Goal: Information Seeking & Learning: Find specific fact

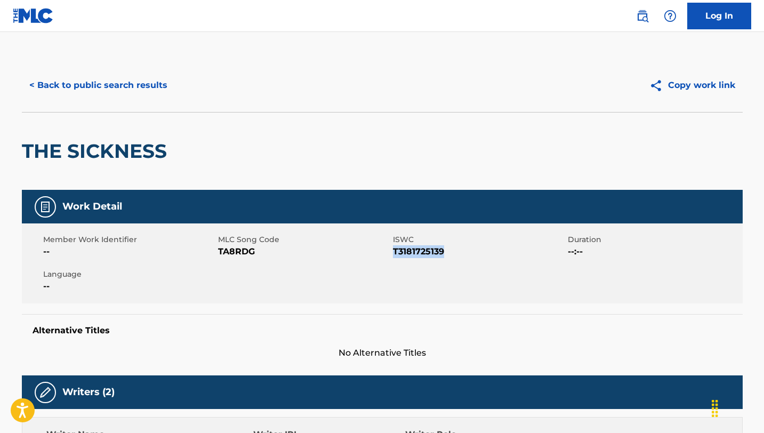
click at [80, 83] on button "< Back to public search results" at bounding box center [98, 85] width 153 height 27
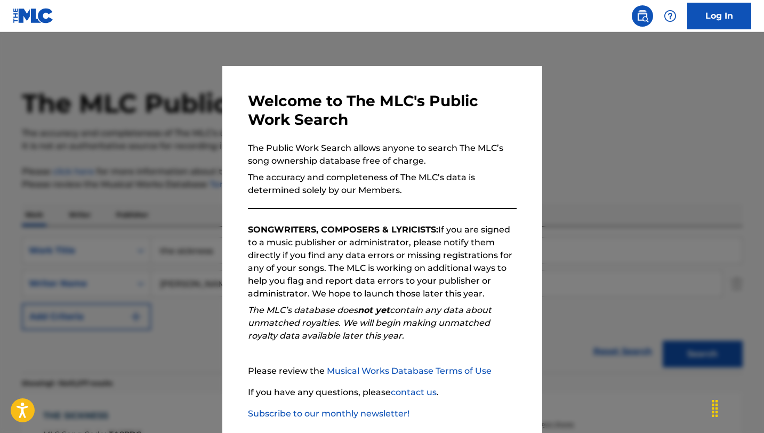
scroll to position [185, 0]
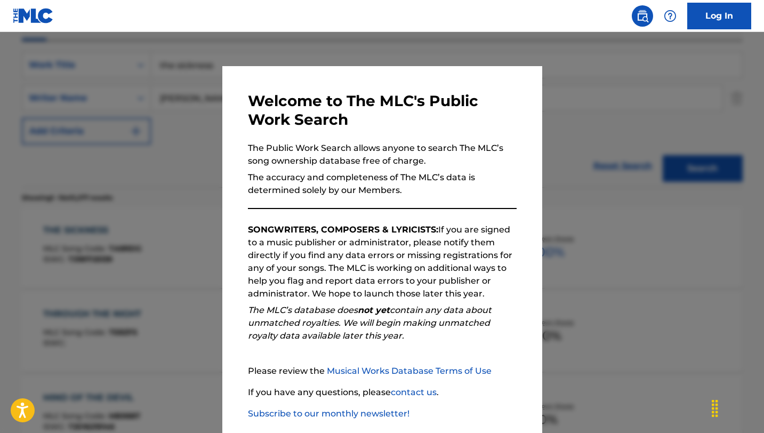
click at [122, 160] on div at bounding box center [382, 248] width 764 height 433
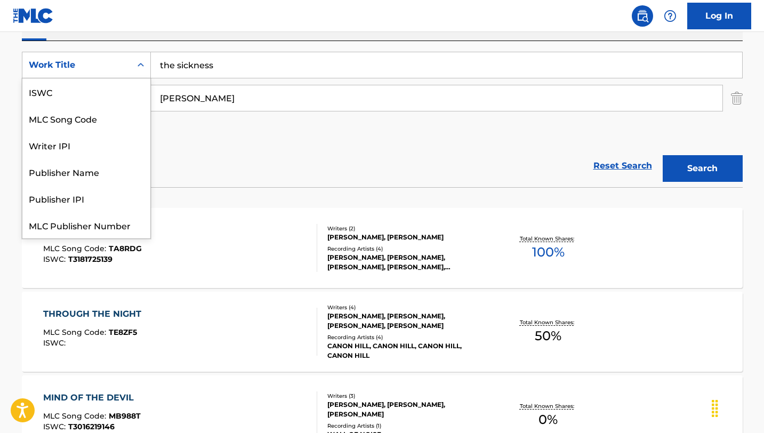
click at [130, 66] on div "Work Title" at bounding box center [76, 65] width 109 height 20
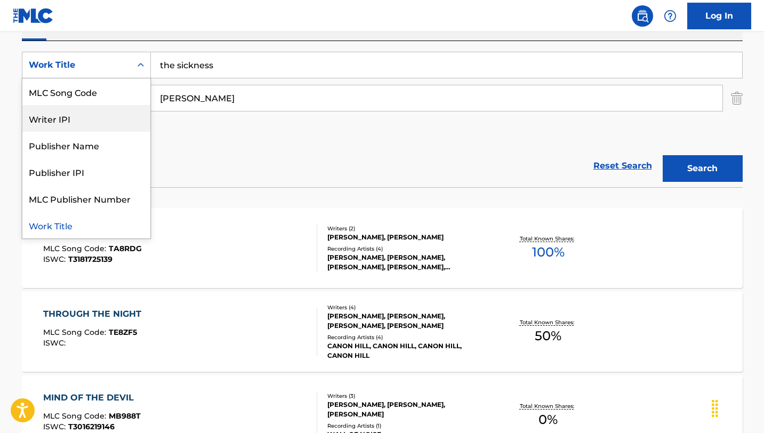
scroll to position [0, 0]
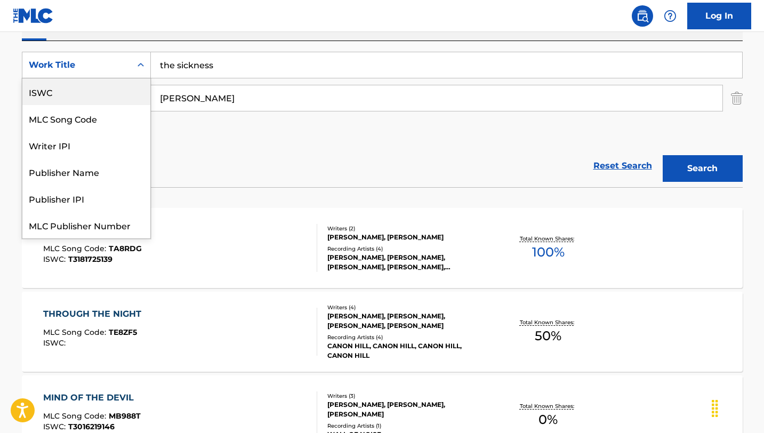
click at [96, 98] on div "ISWC" at bounding box center [86, 91] width 128 height 27
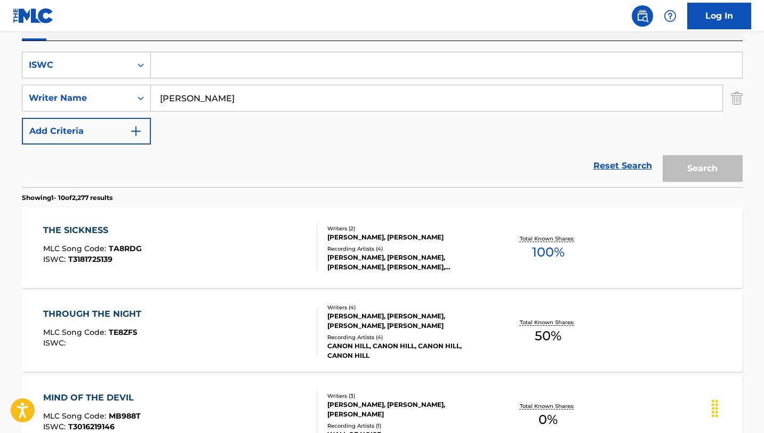
click at [222, 72] on input "Search Form" at bounding box center [446, 65] width 591 height 26
paste input "T-070.090.852-6"
type input "T-070.090.852-6"
drag, startPoint x: 266, startPoint y: 101, endPoint x: 96, endPoint y: 82, distance: 171.1
click at [96, 82] on div "SearchWithCriteria0c10ca10-dec5-4dd9-8210-8fa13fb87e70 ISWC T-070.090.852-6 Sea…" at bounding box center [382, 98] width 721 height 93
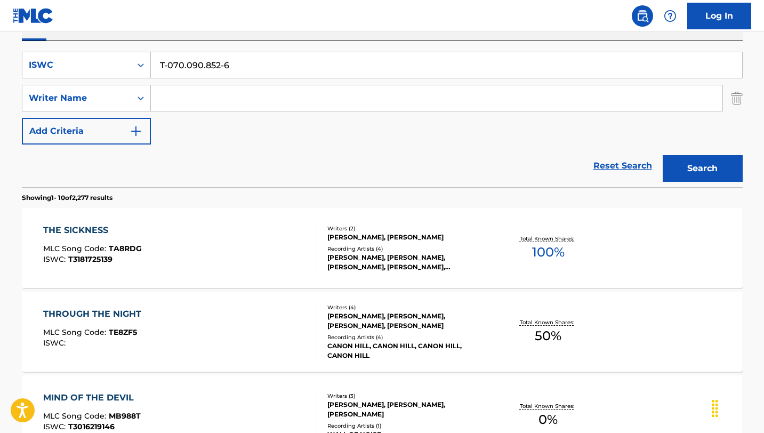
click at [663, 155] on button "Search" at bounding box center [703, 168] width 80 height 27
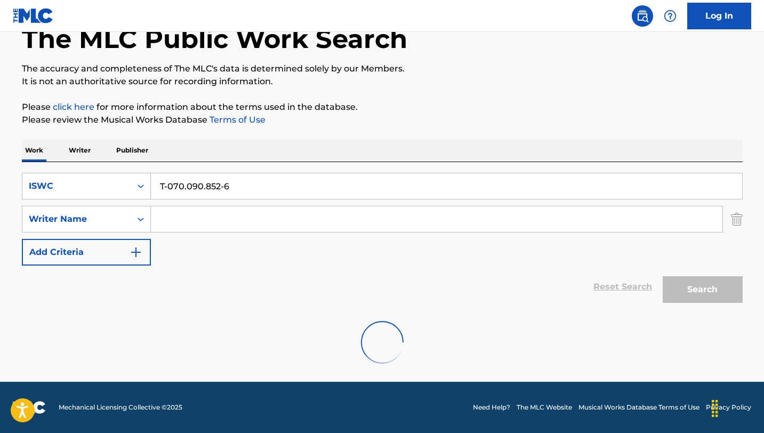
scroll to position [30, 0]
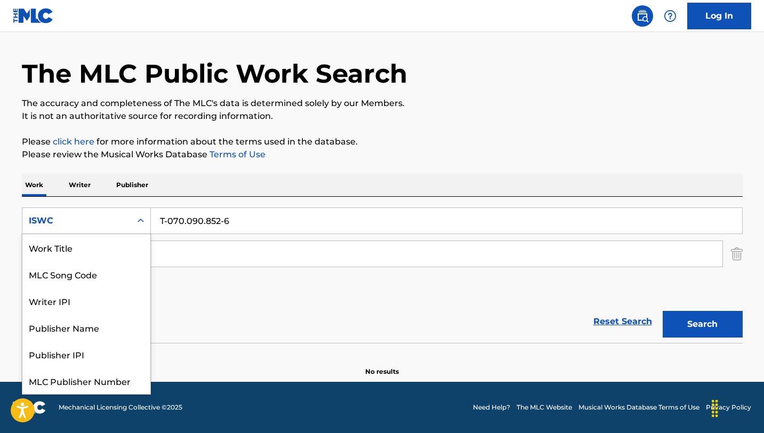
click at [136, 221] on icon "Search Form" at bounding box center [140, 220] width 11 height 11
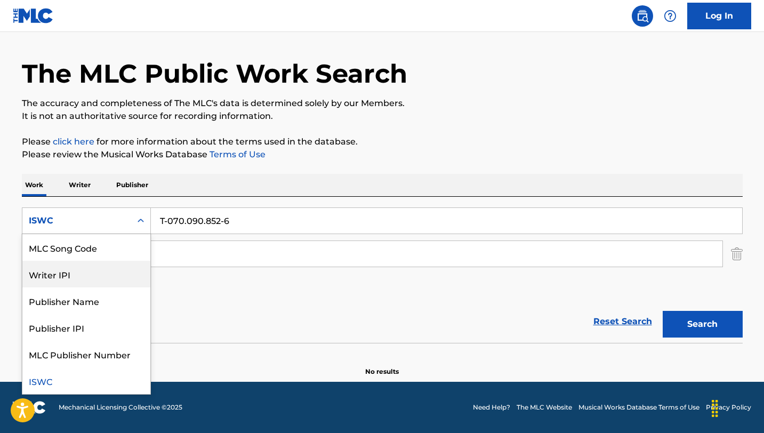
scroll to position [0, 0]
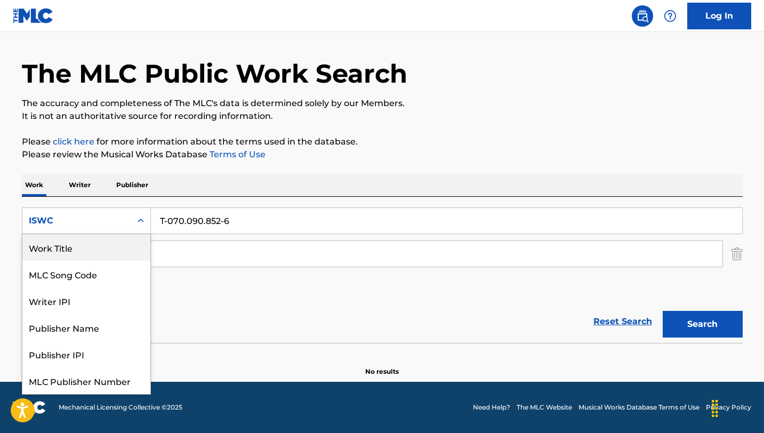
click at [58, 239] on div "Work Title" at bounding box center [86, 247] width 128 height 27
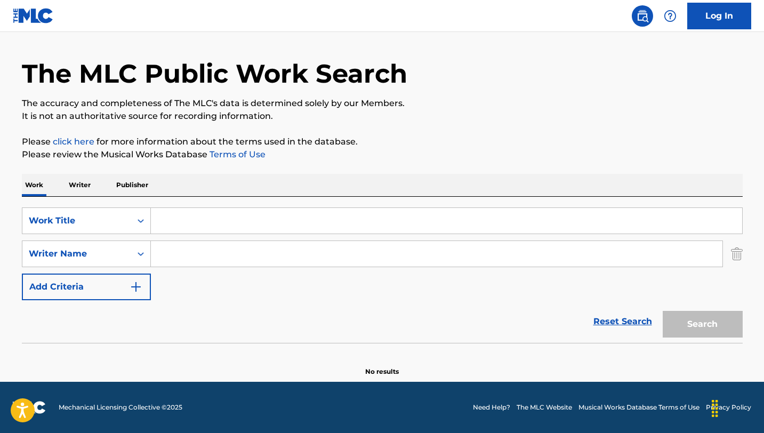
click at [208, 217] on input "Search Form" at bounding box center [446, 221] width 591 height 26
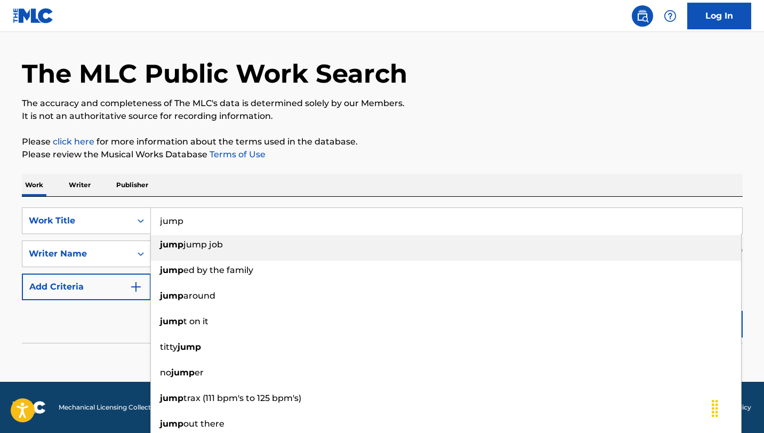
type input "jump"
click at [295, 167] on div "The MLC Public Work Search The accuracy and completeness of The MLC's data is d…" at bounding box center [382, 203] width 746 height 348
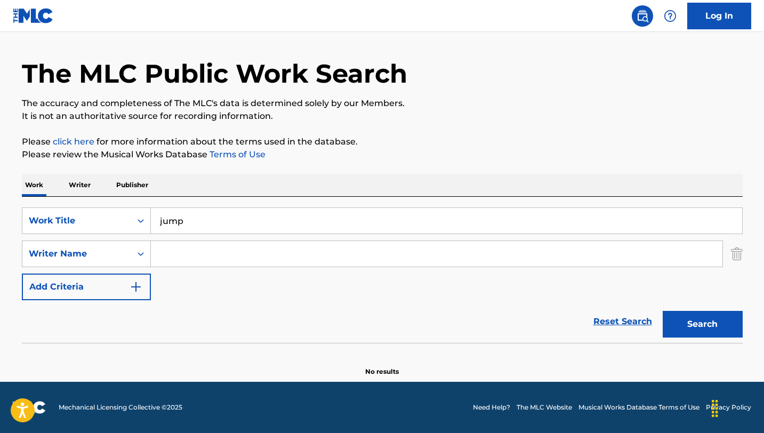
click at [213, 257] on input "Search Form" at bounding box center [436, 254] width 571 height 26
type input "dupri"
click at [663, 311] on button "Search" at bounding box center [703, 324] width 80 height 27
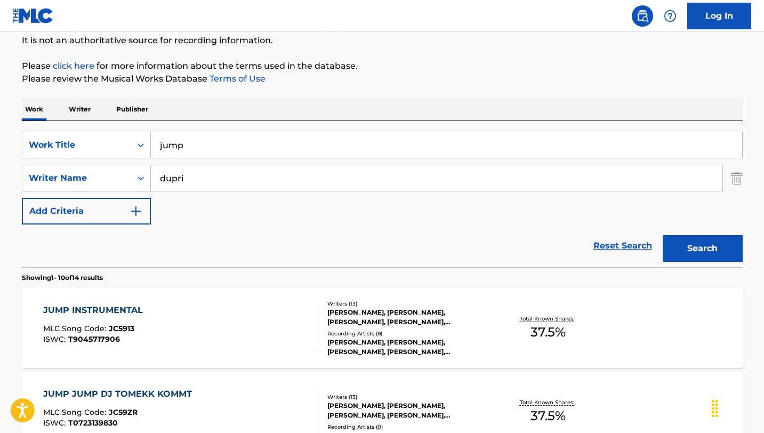
scroll to position [119, 0]
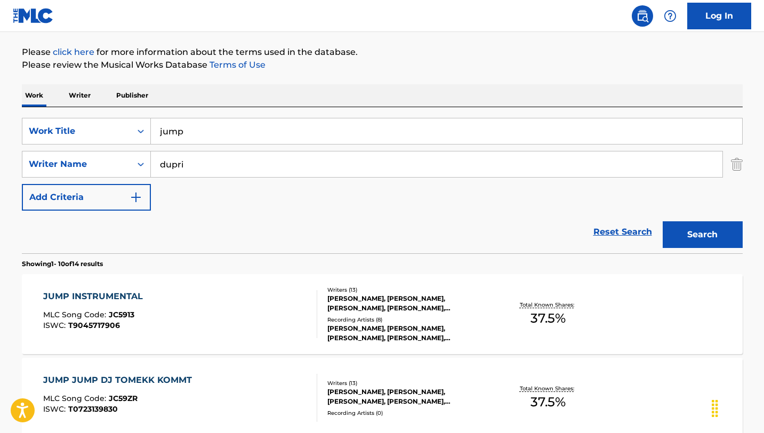
drag, startPoint x: 245, startPoint y: 138, endPoint x: 91, endPoint y: 111, distance: 156.9
click at [91, 111] on div "SearchWithCriteria0e6ba891-afcb-4da4-8824-87b642698493 Work Title jump SearchWi…" at bounding box center [382, 180] width 721 height 146
type input "o"
paste input "Outlaws from the west [PERSON_NAME]"
drag, startPoint x: 350, startPoint y: 131, endPoint x: 265, endPoint y: 128, distance: 84.8
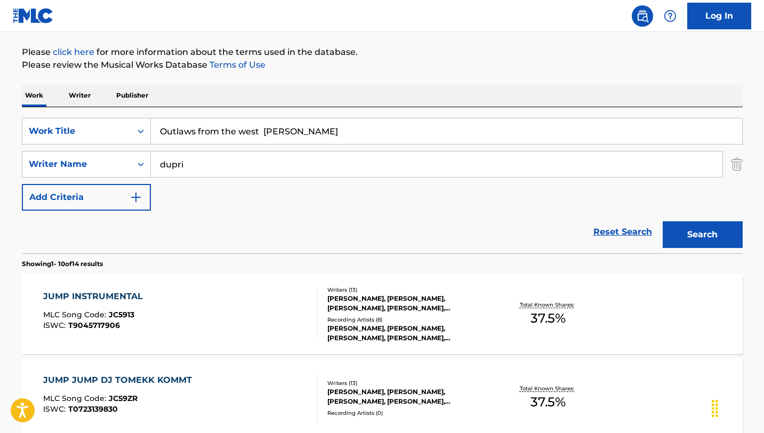
click at [265, 129] on input "Outlaws from the west [PERSON_NAME]" at bounding box center [446, 131] width 591 height 26
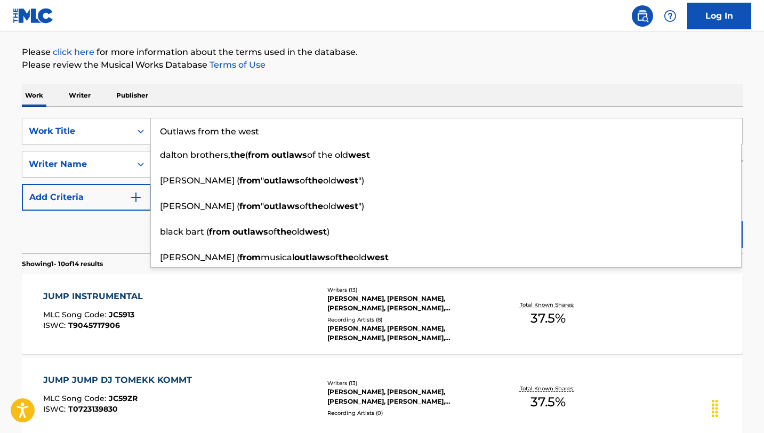
type input "Outlaws from the west"
click at [366, 96] on div "Work Writer Publisher" at bounding box center [382, 95] width 721 height 22
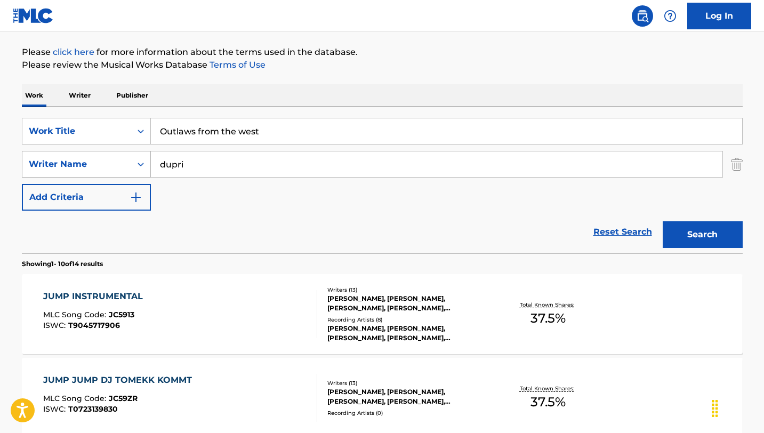
drag, startPoint x: 239, startPoint y: 168, endPoint x: 115, endPoint y: 162, distance: 123.8
click at [115, 162] on div "SearchWithCriteria768b52d9-dec4-4209-bde0-2b4a73d7da4a Writer Name dupri" at bounding box center [382, 164] width 721 height 27
paste input "[PERSON_NAME]"
type input "[PERSON_NAME]"
click at [663, 221] on button "Search" at bounding box center [703, 234] width 80 height 27
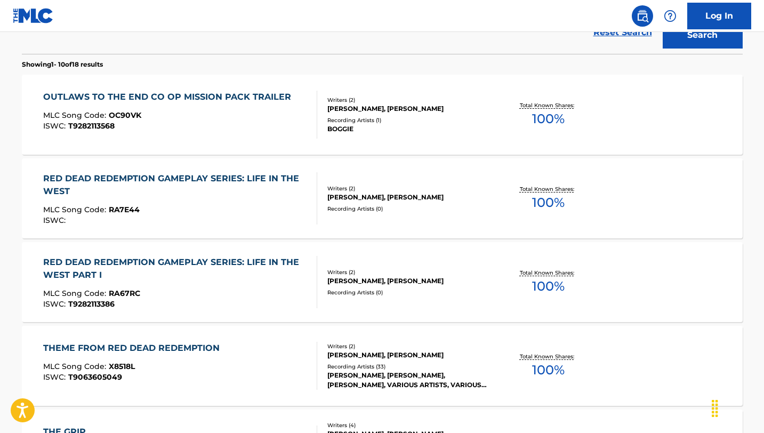
scroll to position [313, 0]
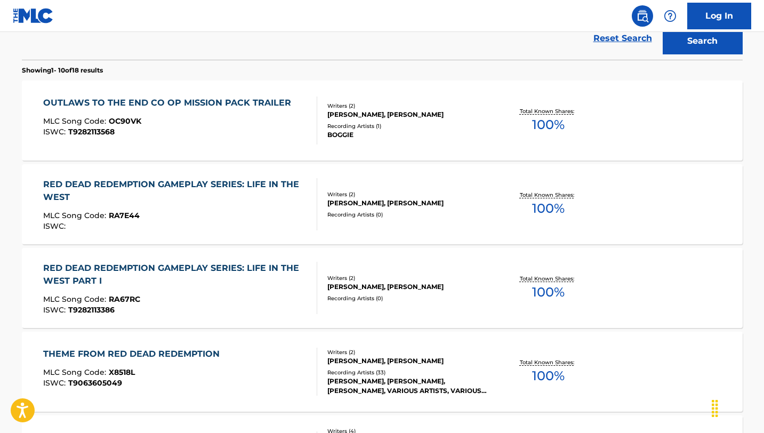
click at [215, 289] on div "RED DEAD REDEMPTION GAMEPLAY SERIES: LIFE IN THE WEST PART I MLC Song Code : RA…" at bounding box center [175, 288] width 265 height 52
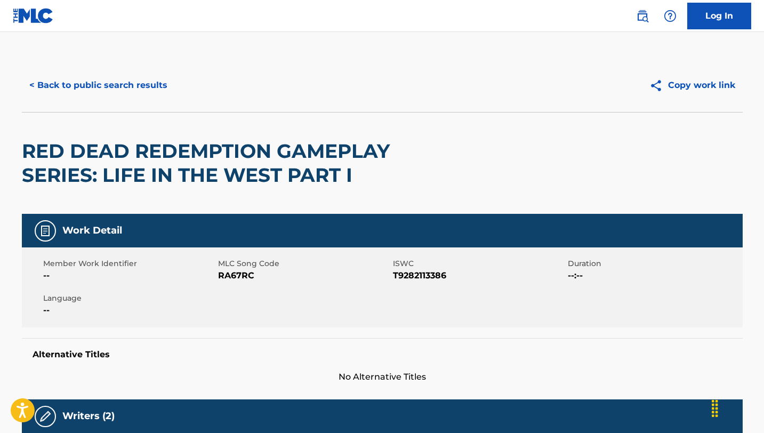
click at [116, 88] on button "< Back to public search results" at bounding box center [98, 85] width 153 height 27
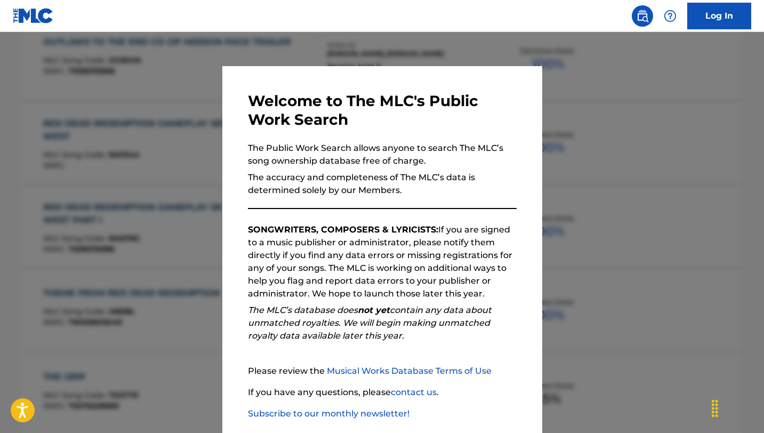
click at [165, 183] on div at bounding box center [382, 248] width 764 height 433
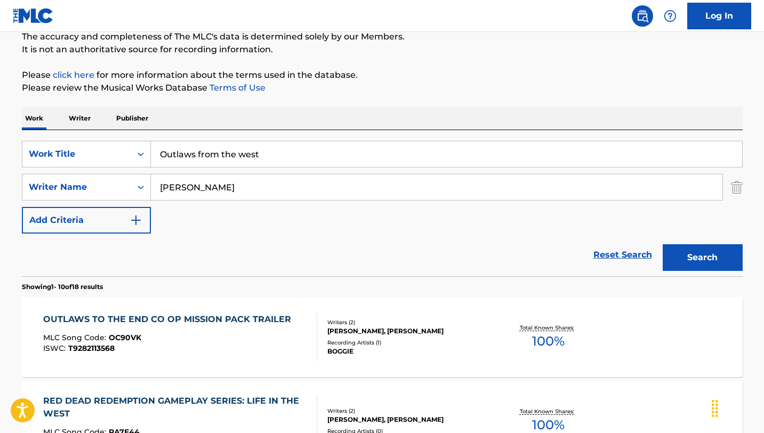
scroll to position [0, 0]
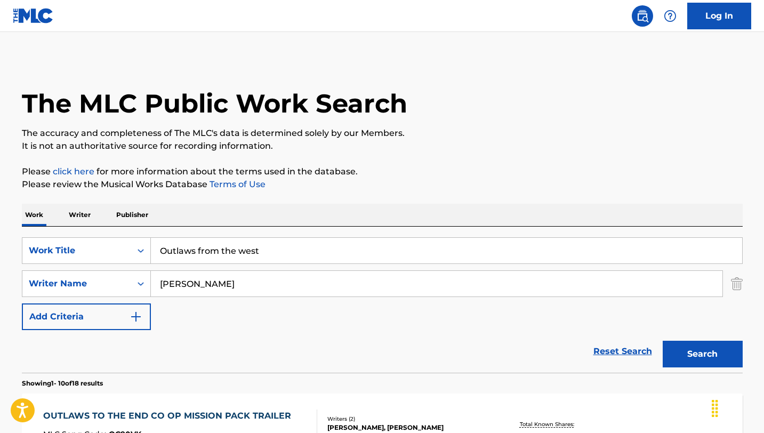
drag, startPoint x: 300, startPoint y: 248, endPoint x: 72, endPoint y: 219, distance: 230.0
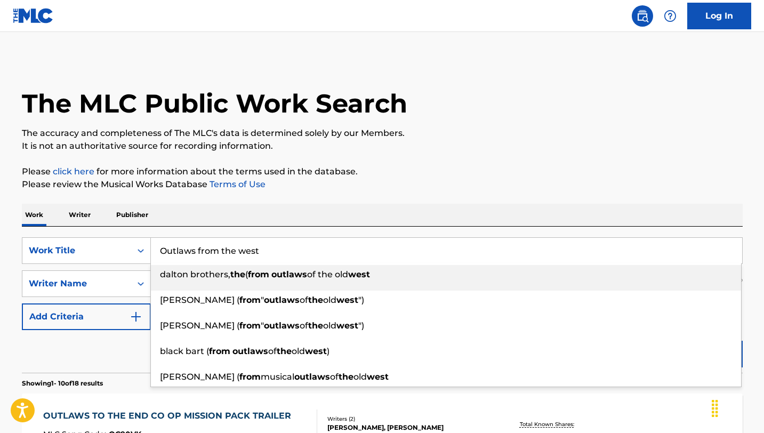
paste input "[PERSON_NAME]"
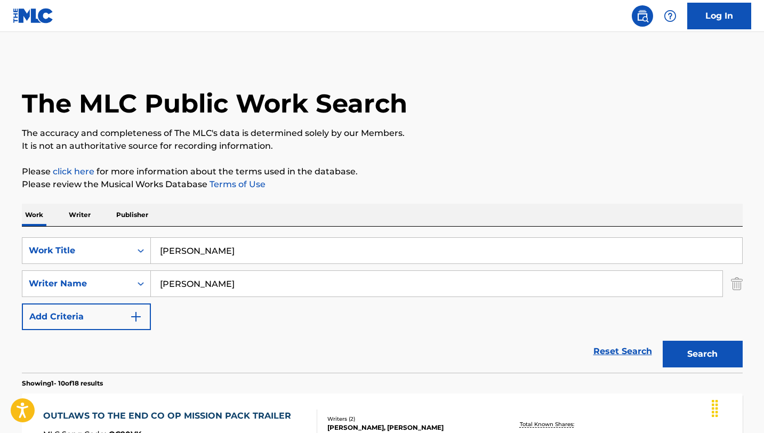
type input "[PERSON_NAME]"
click at [663, 341] on button "Search" at bounding box center [703, 354] width 80 height 27
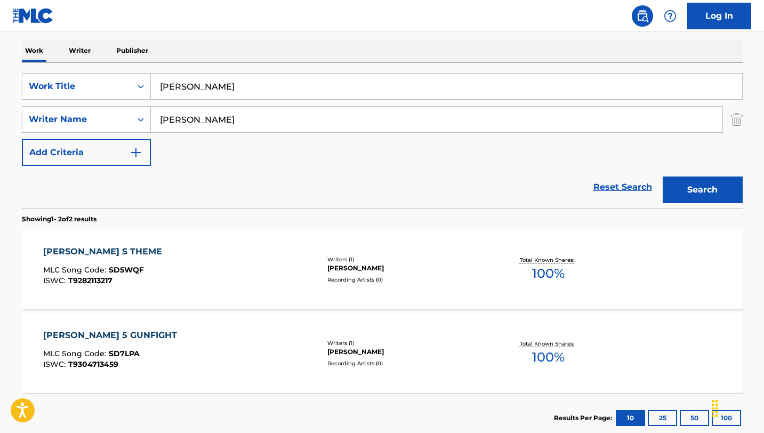
scroll to position [231, 0]
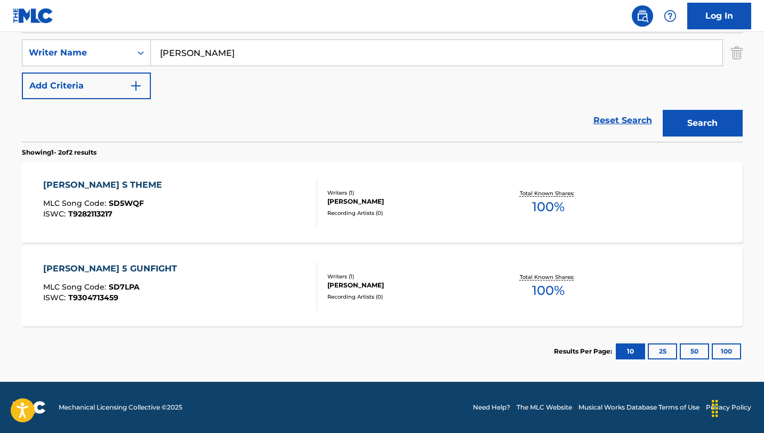
click at [271, 223] on div "[PERSON_NAME] S THEME MLC Song Code : SD5WQF ISWC : T9282113217" at bounding box center [180, 203] width 274 height 48
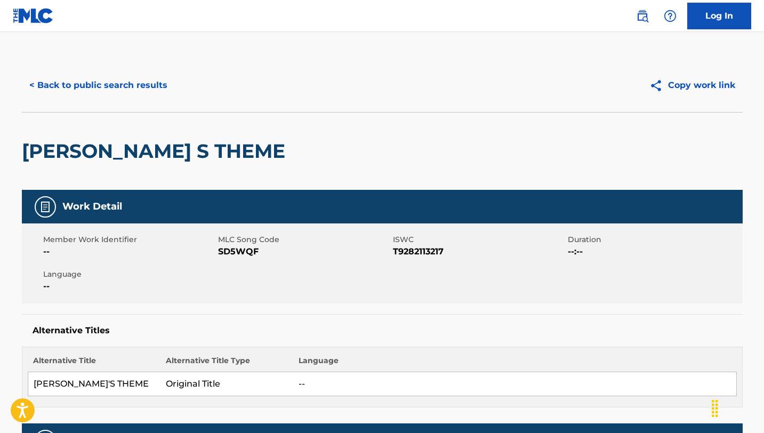
click at [130, 83] on button "< Back to public search results" at bounding box center [98, 85] width 153 height 27
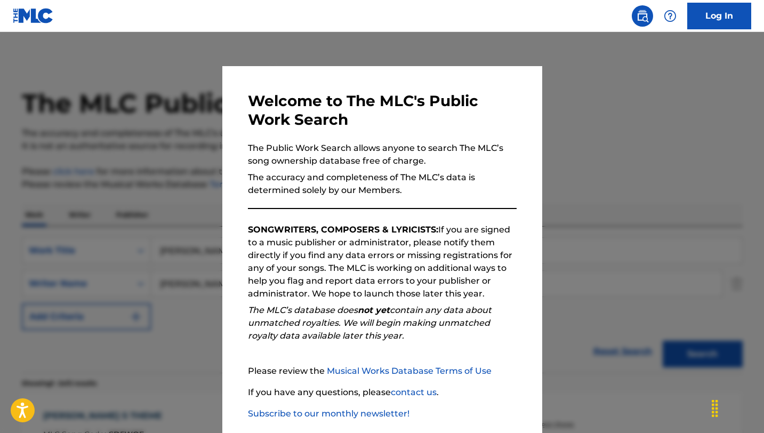
scroll to position [170, 0]
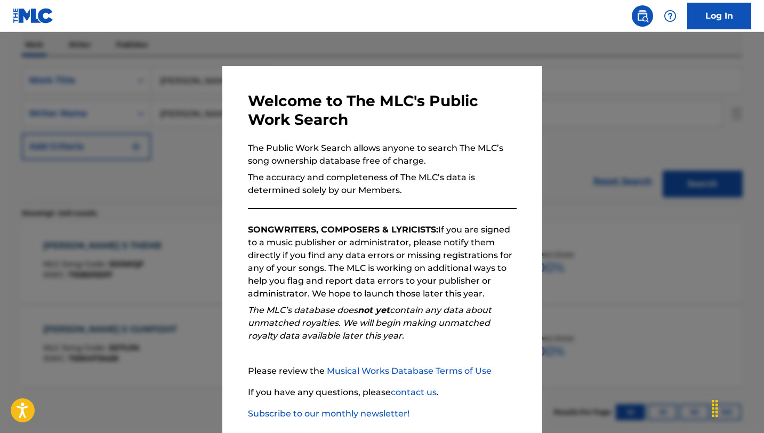
click at [127, 270] on div at bounding box center [382, 248] width 764 height 433
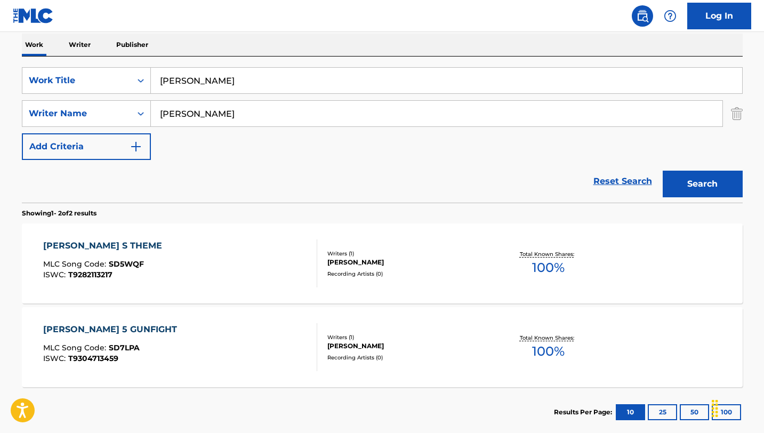
drag, startPoint x: 253, startPoint y: 78, endPoint x: 83, endPoint y: 55, distance: 171.6
click at [83, 55] on div "Work Writer Publisher SearchWithCriteria0e6ba891-afcb-4da4-8824-87b642698493 Wo…" at bounding box center [382, 236] width 721 height 404
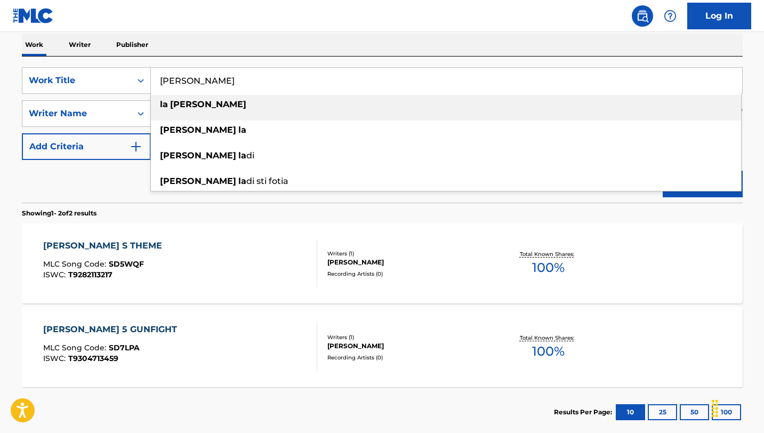
type input "[PERSON_NAME]"
click at [164, 101] on strong "la" at bounding box center [164, 104] width 8 height 10
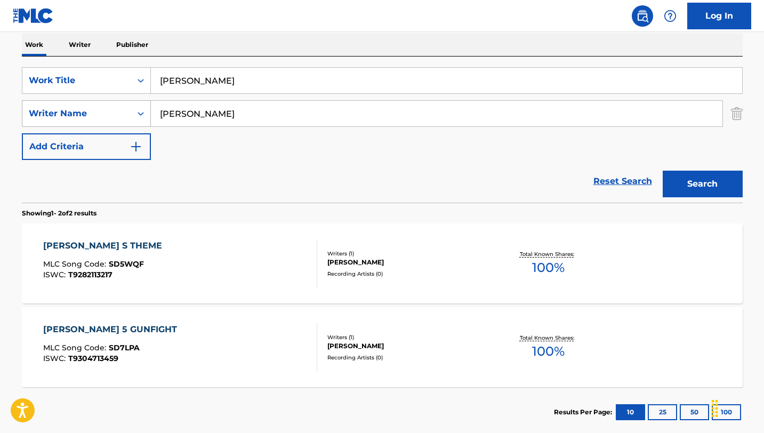
drag, startPoint x: 250, startPoint y: 116, endPoint x: 71, endPoint y: 107, distance: 178.8
click at [71, 107] on div "SearchWithCriteria768b52d9-dec4-4209-bde0-2b4a73d7da4a Writer Name [PERSON_NAME]" at bounding box center [382, 113] width 721 height 27
paste input "[PERSON_NAME]"
type input "[PERSON_NAME]"
click at [663, 171] on button "Search" at bounding box center [703, 184] width 80 height 27
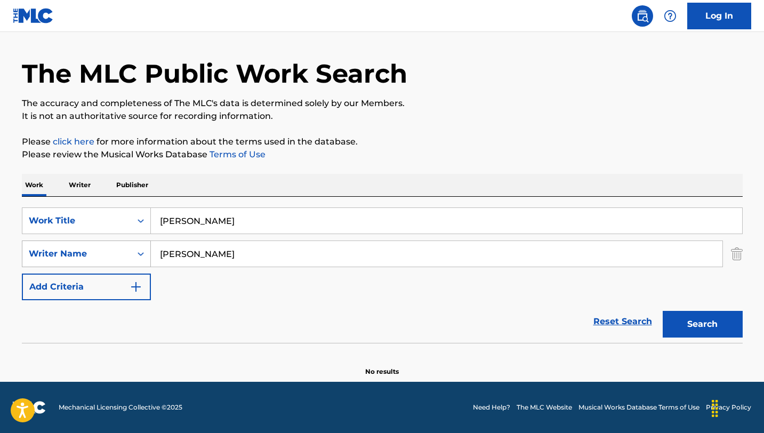
scroll to position [30, 0]
drag, startPoint x: 197, startPoint y: 220, endPoint x: 60, endPoint y: 198, distance: 138.3
click at [60, 198] on div "SearchWithCriteria0e6ba891-afcb-4da4-8824-87b642698493 Work Title [PERSON_NAME]…" at bounding box center [382, 270] width 721 height 146
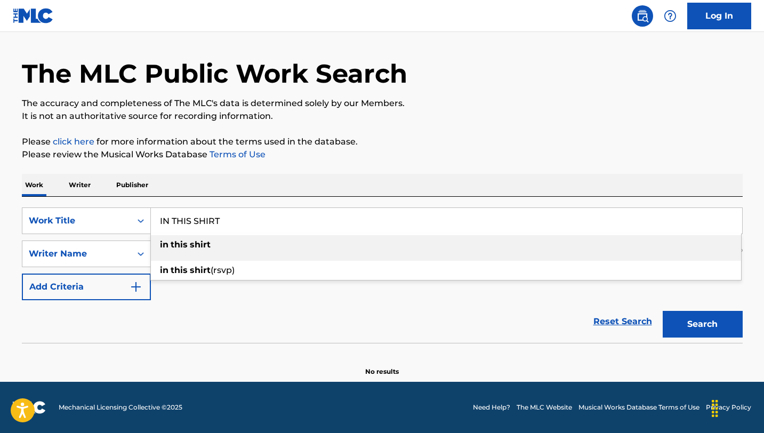
click at [173, 245] on strong "this" at bounding box center [179, 244] width 17 height 10
type input "in this shirt"
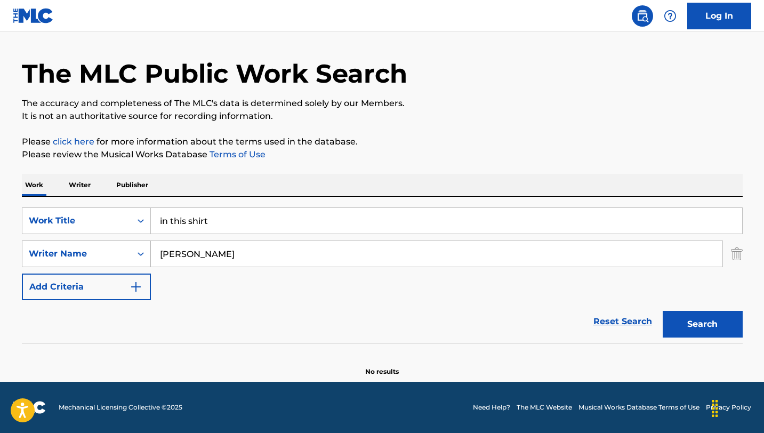
drag, startPoint x: 305, startPoint y: 255, endPoint x: 130, endPoint y: 243, distance: 175.8
click at [130, 243] on div "SearchWithCriteria768b52d9-dec4-4209-bde0-2b4a73d7da4a Writer Name [PERSON_NAME]" at bounding box center [382, 253] width 721 height 27
paste input "[PERSON_NAME]"
type input "[PERSON_NAME]"
click at [663, 311] on button "Search" at bounding box center [703, 324] width 80 height 27
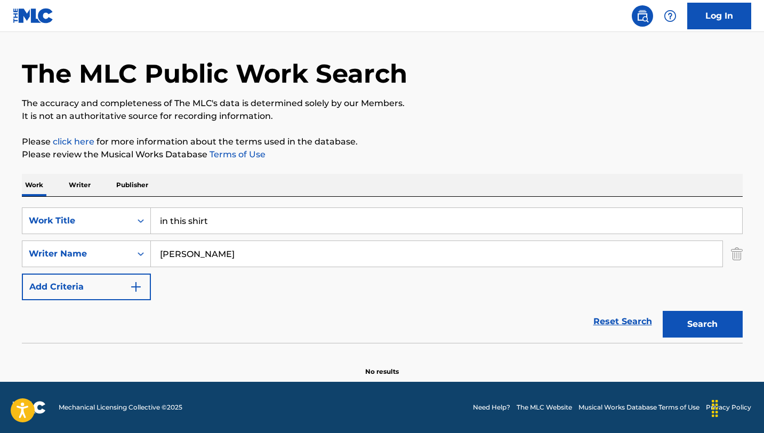
drag, startPoint x: 250, startPoint y: 221, endPoint x: 66, endPoint y: 191, distance: 186.8
click at [66, 191] on div "Work Writer Publisher SearchWithCriteria0e6ba891-afcb-4da4-8824-87b642698493 Wo…" at bounding box center [382, 275] width 721 height 203
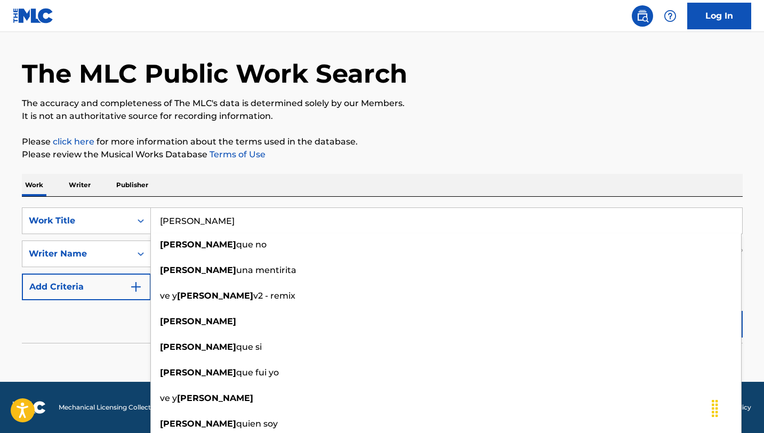
type input "[PERSON_NAME]"
click at [275, 188] on div "Work Writer Publisher" at bounding box center [382, 185] width 721 height 22
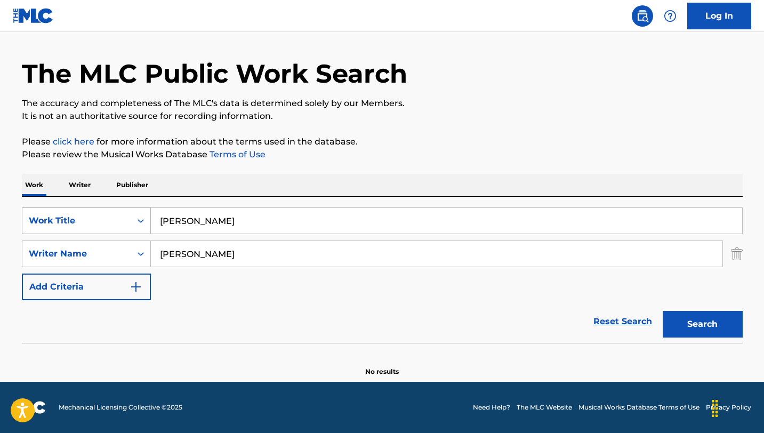
drag, startPoint x: 239, startPoint y: 258, endPoint x: 87, endPoint y: 232, distance: 154.7
click at [87, 232] on div "SearchWithCriteria0e6ba891-afcb-4da4-8824-87b642698493 Work Title [PERSON_NAME]…" at bounding box center [382, 253] width 721 height 93
paste input "Detonni"
click at [663, 311] on button "Search" at bounding box center [703, 324] width 80 height 27
drag, startPoint x: 213, startPoint y: 257, endPoint x: 101, endPoint y: 245, distance: 112.7
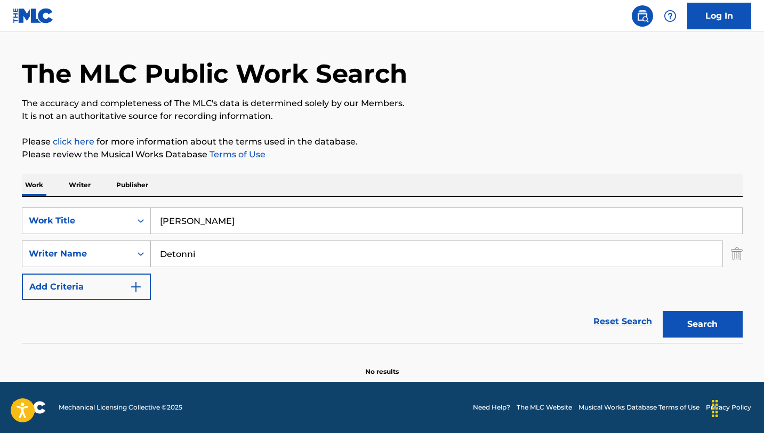
click at [101, 245] on div "SearchWithCriteria768b52d9-dec4-4209-bde0-2b4a73d7da4a Writer Name Detonni" at bounding box center [382, 253] width 721 height 27
paste input "[PERSON_NAME]"
type input "[PERSON_NAME]"
click at [663, 311] on button "Search" at bounding box center [703, 324] width 80 height 27
